Goal: Information Seeking & Learning: Find specific fact

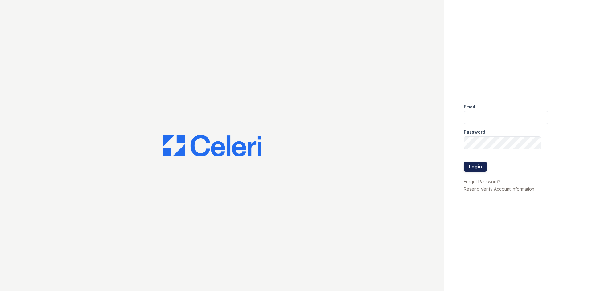
type input "renewonridgewoodtemp@trinity-pm.com"
click at [479, 167] on button "Login" at bounding box center [474, 167] width 23 height 10
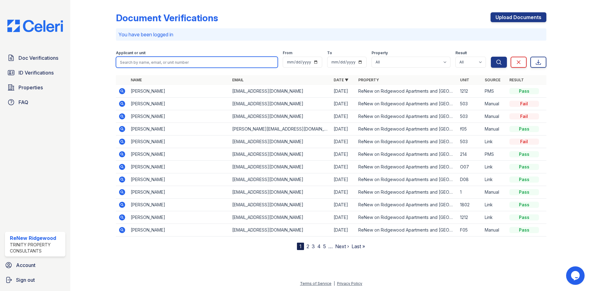
click at [140, 63] on input "search" at bounding box center [197, 62] width 162 height 11
type input "jennifer davis"
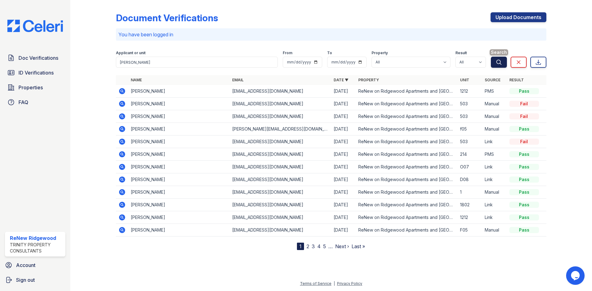
click at [498, 60] on icon "submit" at bounding box center [498, 62] width 5 height 5
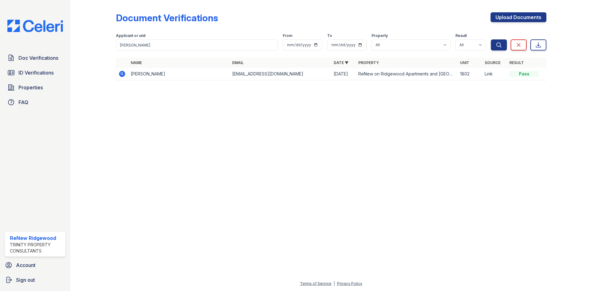
click at [122, 75] on icon at bounding box center [122, 74] width 6 height 6
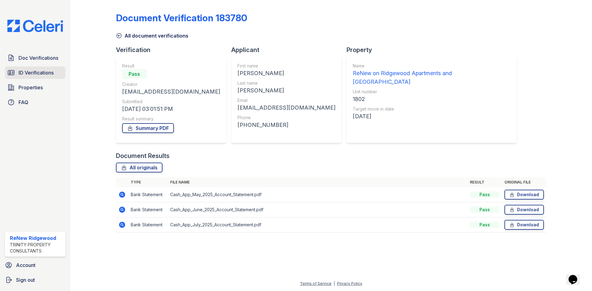
click at [47, 77] on link "ID Verifications" at bounding box center [35, 73] width 60 height 12
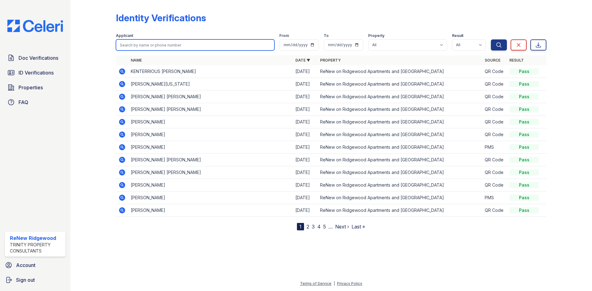
click at [155, 47] on input "search" at bounding box center [195, 44] width 158 height 11
type input "davis"
click at [490, 39] on button "Search" at bounding box center [498, 44] width 16 height 11
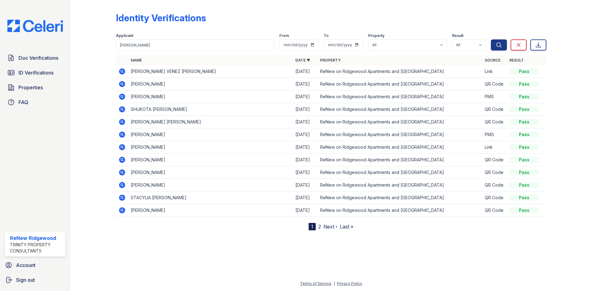
click at [120, 71] on icon at bounding box center [122, 71] width 6 height 6
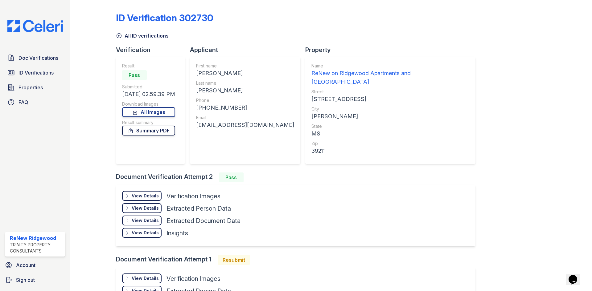
click at [173, 132] on link "Summary PDF" at bounding box center [148, 131] width 53 height 10
drag, startPoint x: 459, startPoint y: 152, endPoint x: 470, endPoint y: 150, distance: 10.6
click at [464, 151] on div "ID Verification 302730 All ID verifications Verification Result Pass Submitted …" at bounding box center [331, 169] width 430 height 335
click at [470, 150] on div "ID Verification 302730 All ID verifications Verification Result Pass Submitted …" at bounding box center [331, 169] width 430 height 335
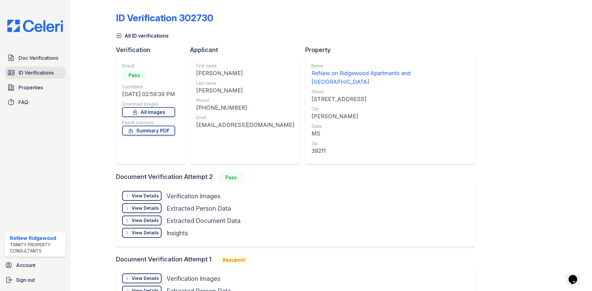
click at [35, 70] on span "ID Verifications" at bounding box center [35, 72] width 35 height 7
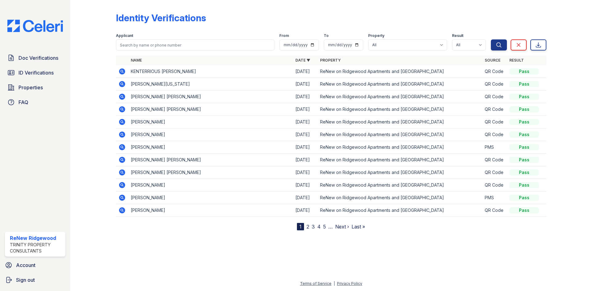
click at [122, 125] on icon at bounding box center [122, 122] width 6 height 6
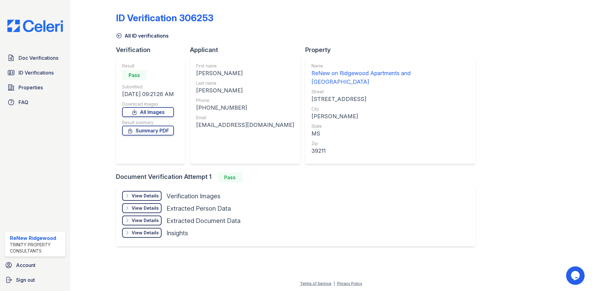
click at [152, 193] on div "View Details" at bounding box center [145, 196] width 27 height 6
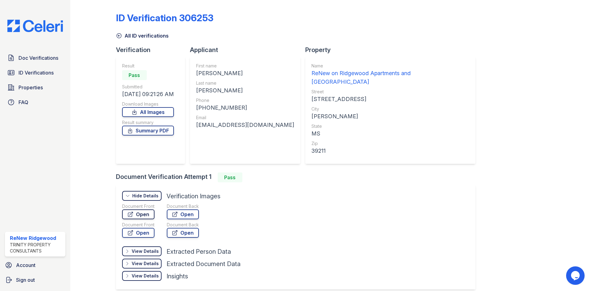
click at [146, 209] on link "Open" at bounding box center [138, 214] width 32 height 10
click at [219, 105] on div "+16015405536" at bounding box center [245, 108] width 98 height 9
click at [138, 36] on link "All ID verifications" at bounding box center [142, 35] width 53 height 7
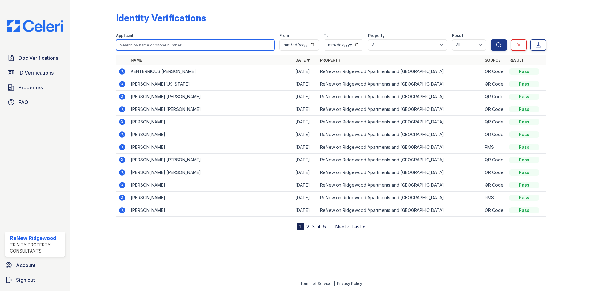
click at [198, 46] on input "search" at bounding box center [195, 44] width 158 height 11
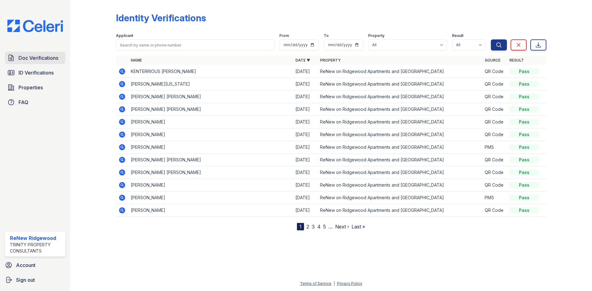
click at [49, 56] on span "Doc Verifications" at bounding box center [38, 57] width 40 height 7
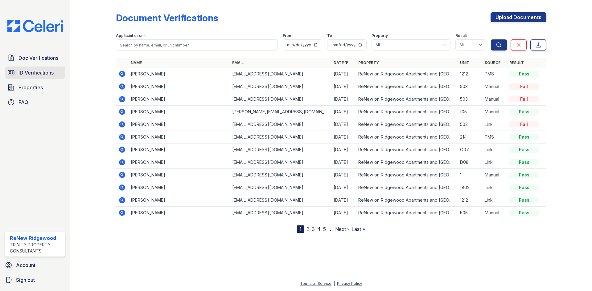
click at [46, 69] on span "ID Verifications" at bounding box center [35, 72] width 35 height 7
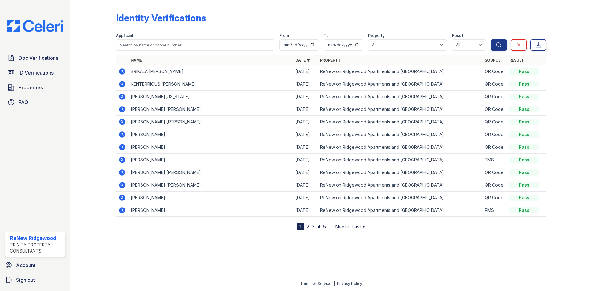
click at [120, 74] on icon at bounding box center [122, 71] width 6 height 6
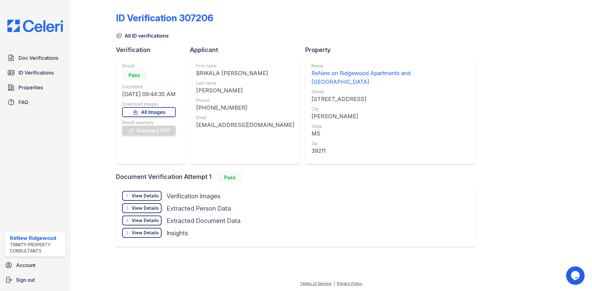
click at [211, 74] on div "BRIKALA RACHELLE" at bounding box center [245, 73] width 98 height 9
copy div "BRIKALA"
click at [212, 90] on div "ROACH" at bounding box center [245, 90] width 98 height 9
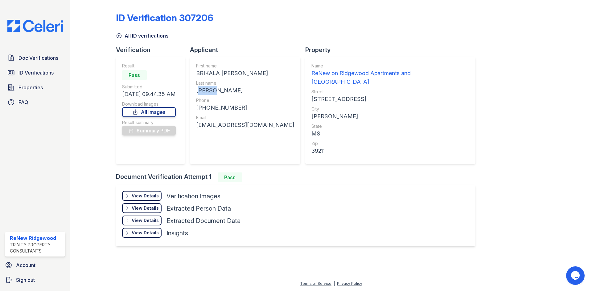
copy div "ROACH"
click at [249, 107] on div "+16019541623" at bounding box center [245, 108] width 98 height 9
click at [221, 107] on div "+16019541623" at bounding box center [245, 108] width 98 height 9
copy div "16019541623"
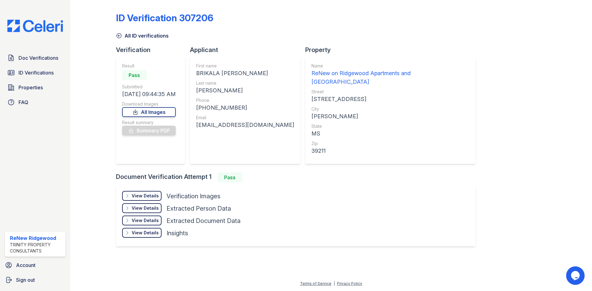
click at [246, 123] on div "brikalarachelle@gmail.com" at bounding box center [245, 125] width 98 height 9
copy div "brikalarachelle@gmail.com"
click at [45, 61] on span "Doc Verifications" at bounding box center [38, 57] width 40 height 7
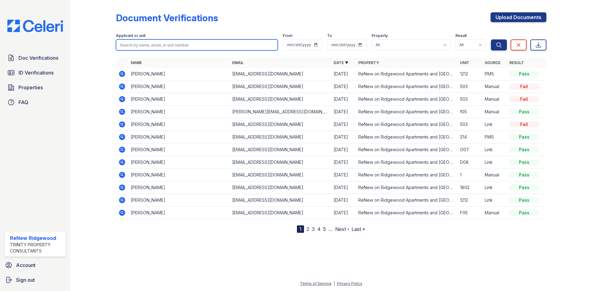
click at [151, 47] on input "search" at bounding box center [197, 44] width 162 height 11
type input "ffin"
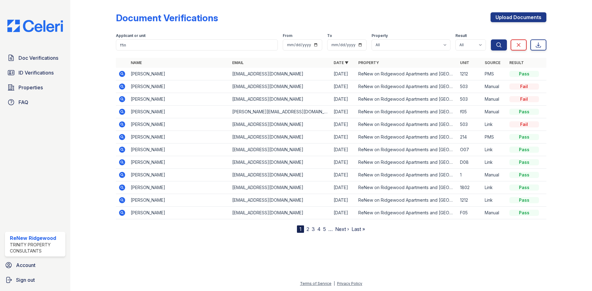
click at [120, 76] on icon at bounding box center [122, 74] width 6 height 6
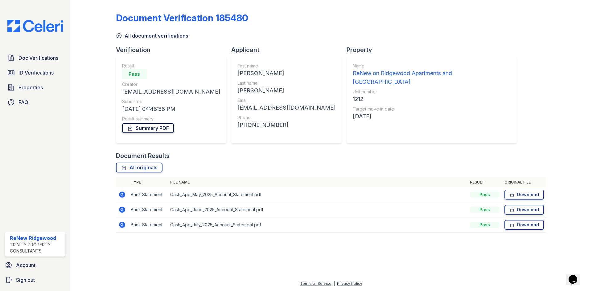
click at [171, 131] on link "Summary PDF" at bounding box center [148, 128] width 52 height 10
